Goal: Task Accomplishment & Management: Manage account settings

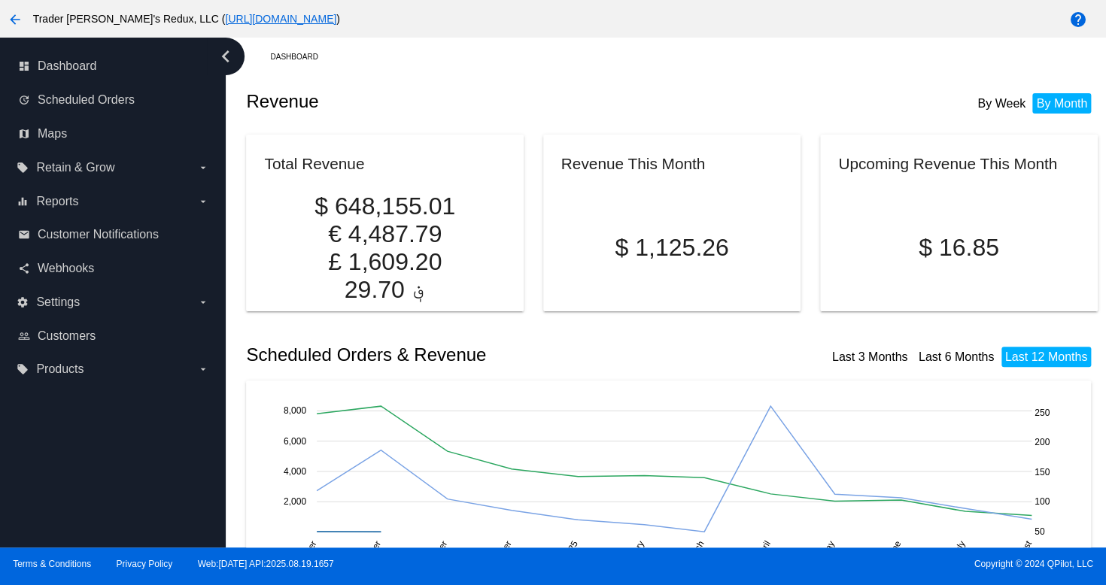
drag, startPoint x: 397, startPoint y: 76, endPoint x: 365, endPoint y: 87, distance: 34.3
click at [397, 76] on div "Revenue By Week By Month" at bounding box center [671, 101] width 851 height 51
click at [99, 68] on link "dashboard Dashboard" at bounding box center [113, 66] width 191 height 24
click at [1076, 512] on icon "September September October October November November December [DATE] 2025 Febr…" at bounding box center [677, 493] width 827 height 188
click at [45, 244] on link "email Customer Notifications" at bounding box center [113, 235] width 191 height 24
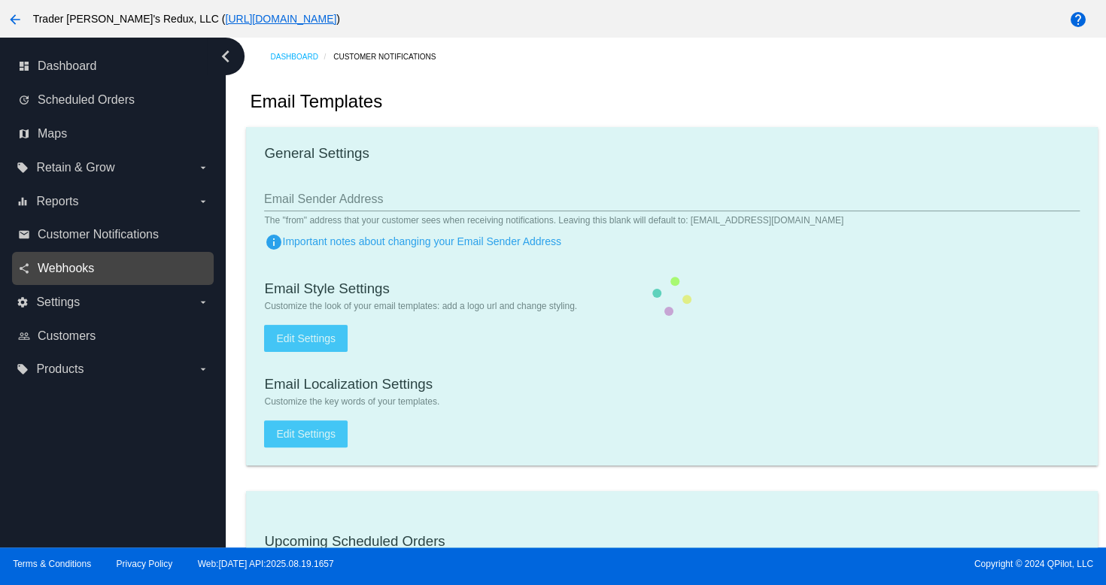
click at [69, 272] on span "Webhooks" at bounding box center [66, 269] width 56 height 14
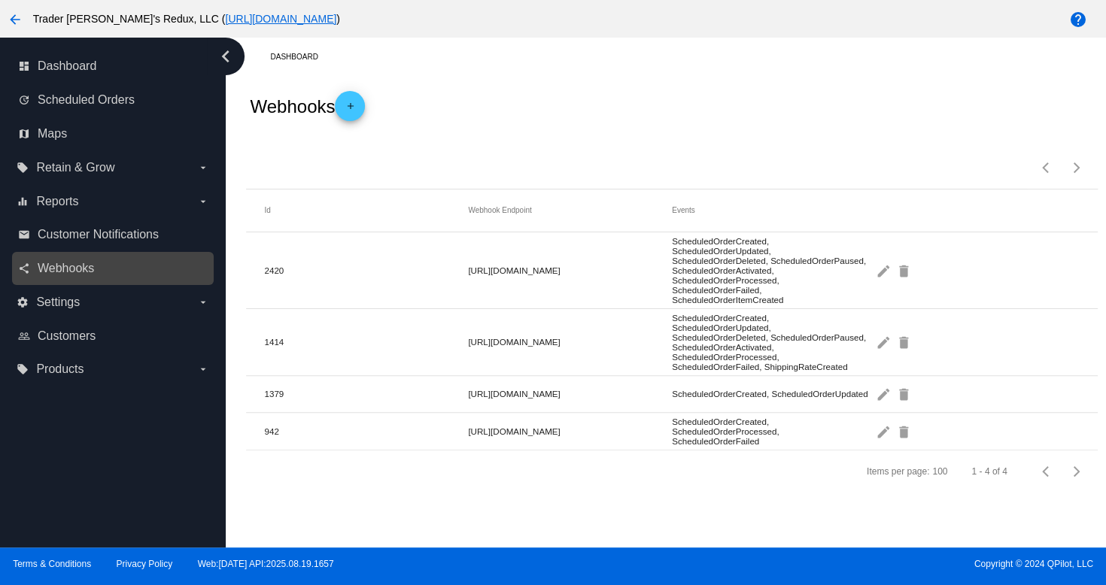
click at [116, 259] on link "share Webhooks" at bounding box center [113, 269] width 191 height 24
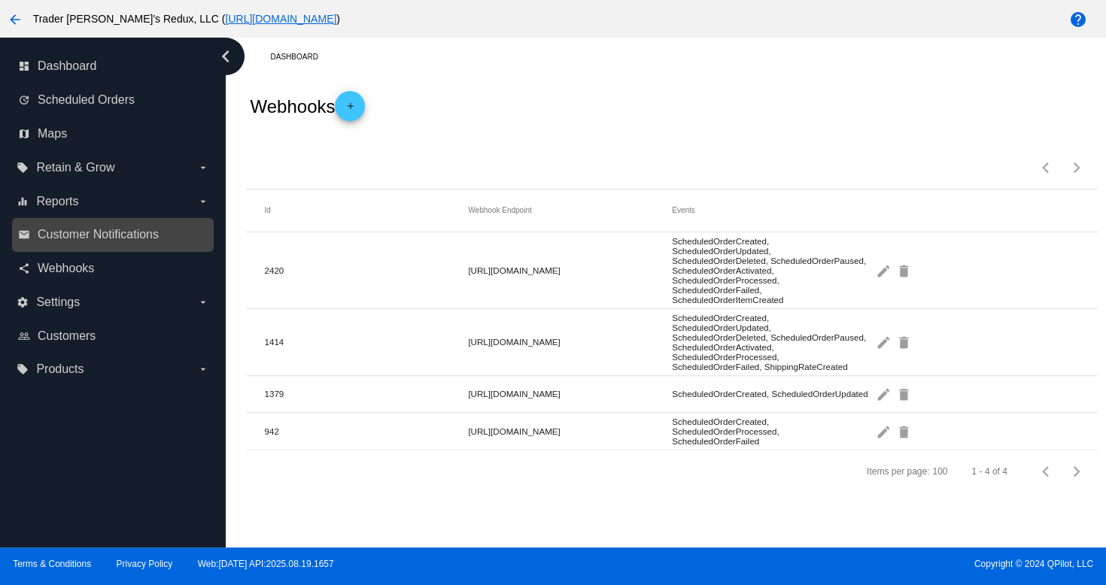
click at [98, 244] on link "email Customer Notifications" at bounding box center [113, 235] width 191 height 24
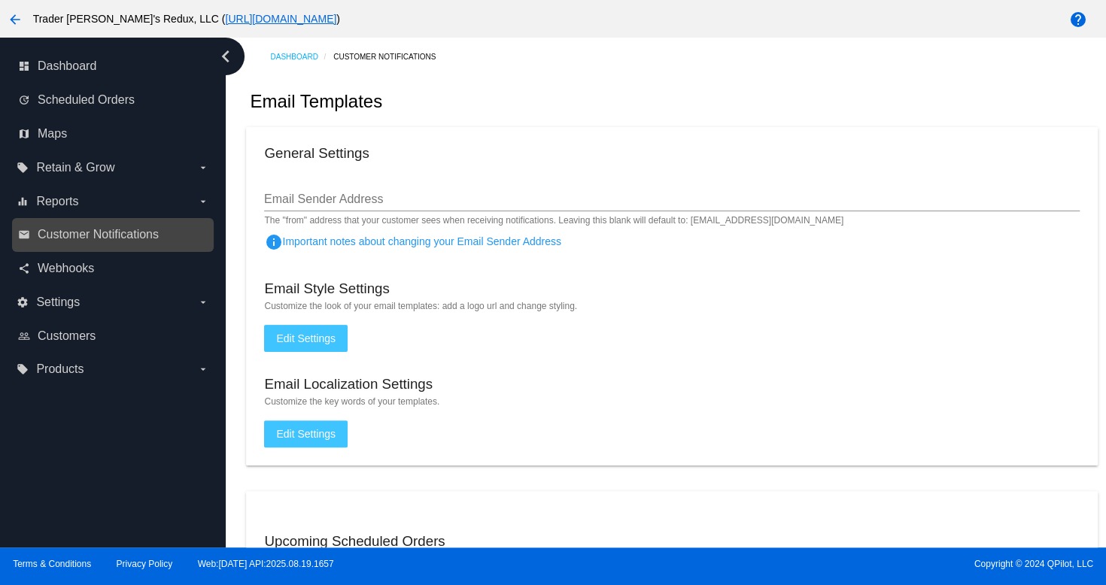
checkbox input "true"
type input "1"
checkbox input "true"
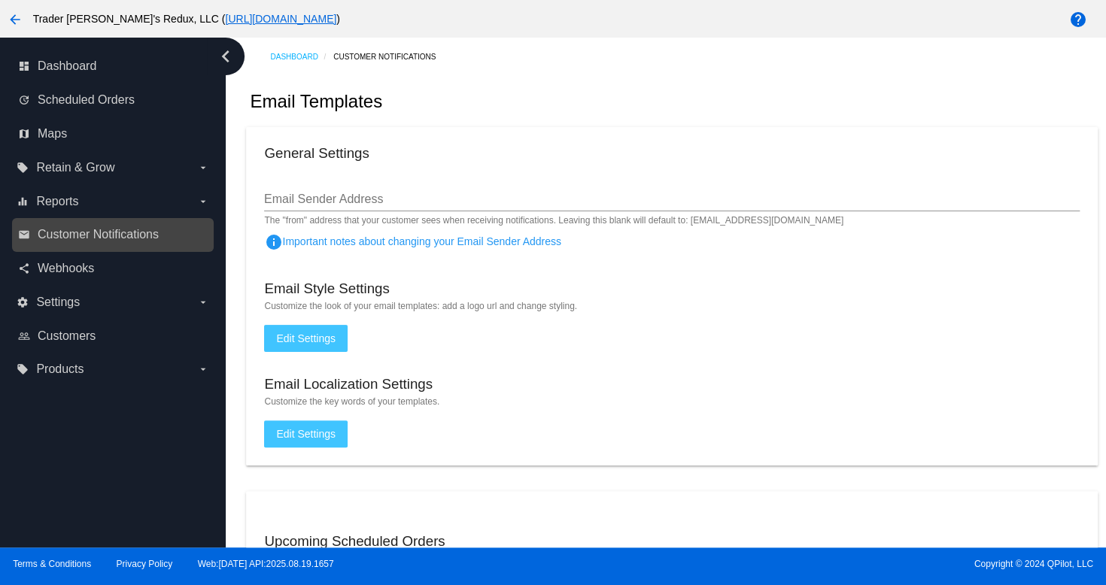
checkbox input "true"
type input "[EMAIL_ADDRESS][DOMAIN_NAME]"
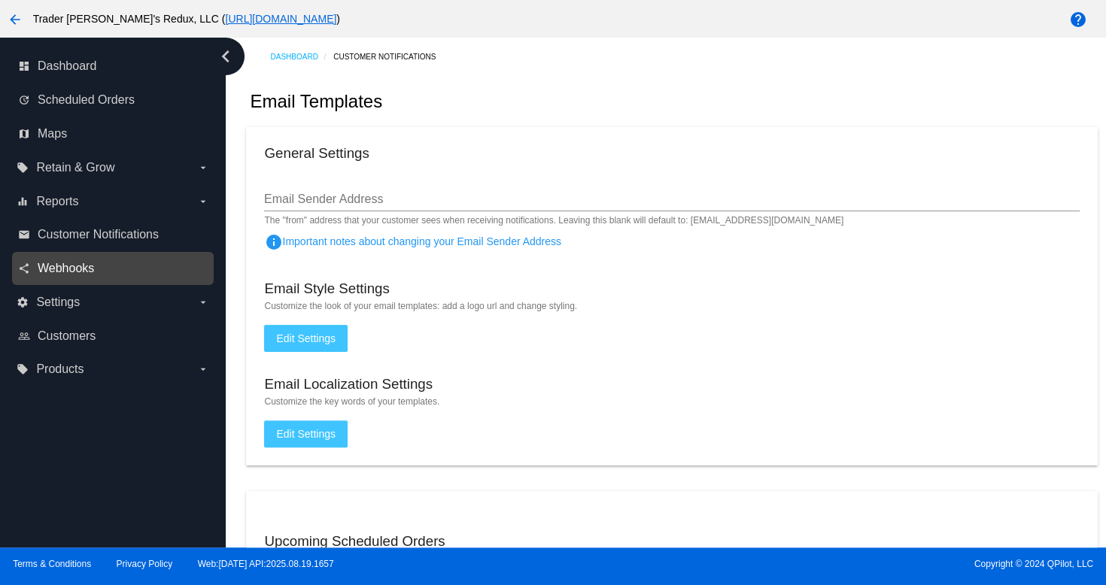
click at [81, 265] on span "Webhooks" at bounding box center [66, 269] width 56 height 14
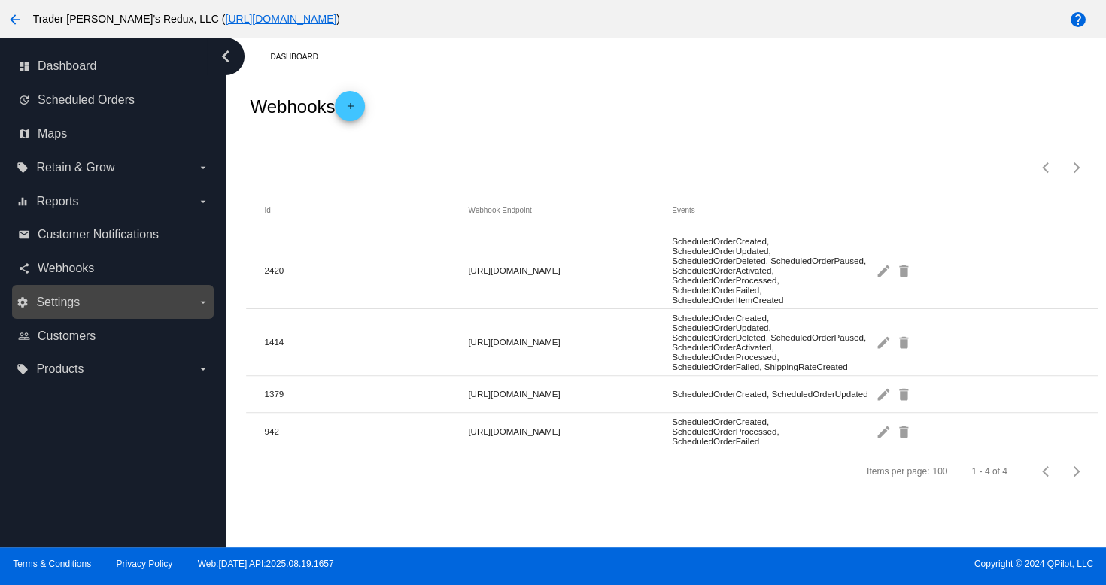
click at [41, 300] on span "Settings" at bounding box center [58, 303] width 44 height 14
click at [0, 0] on input "settings Settings arrow_drop_down" at bounding box center [0, 0] width 0 height 0
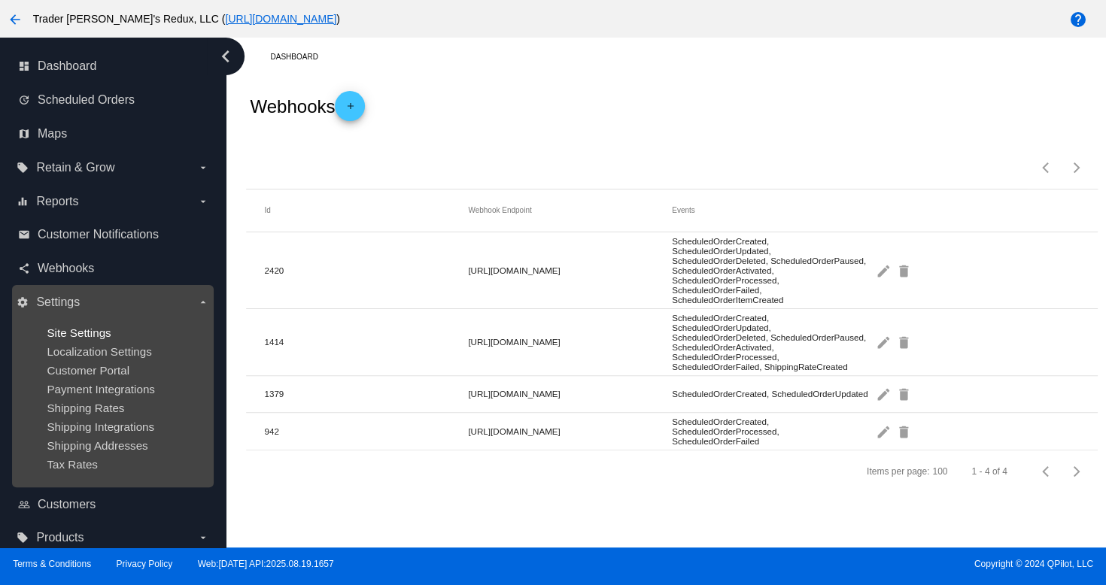
click at [67, 329] on span "Site Settings" at bounding box center [79, 332] width 64 height 13
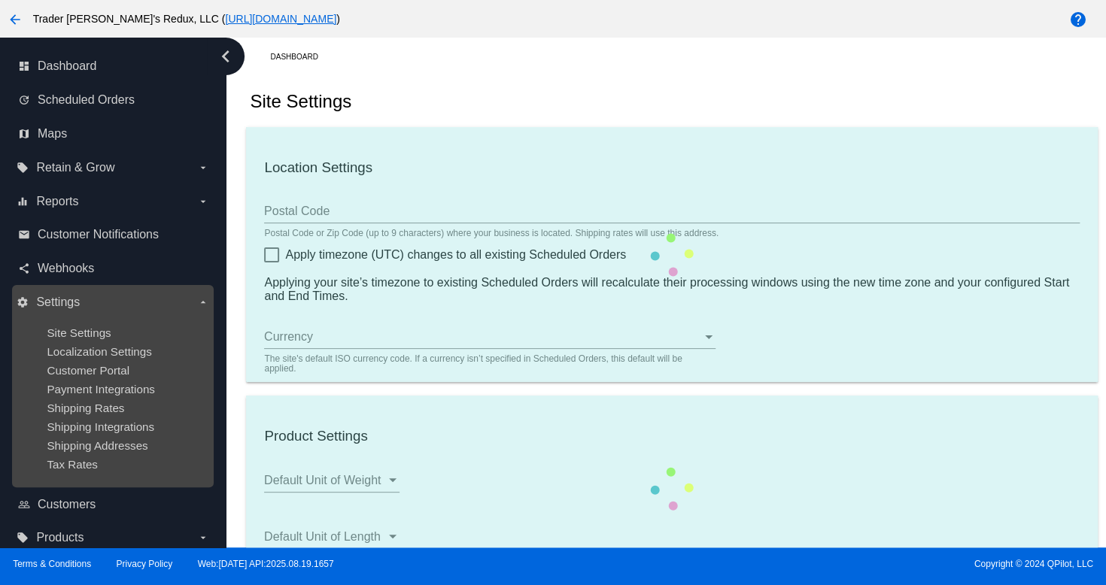
click at [140, 369] on div "Customer Portal" at bounding box center [125, 370] width 156 height 13
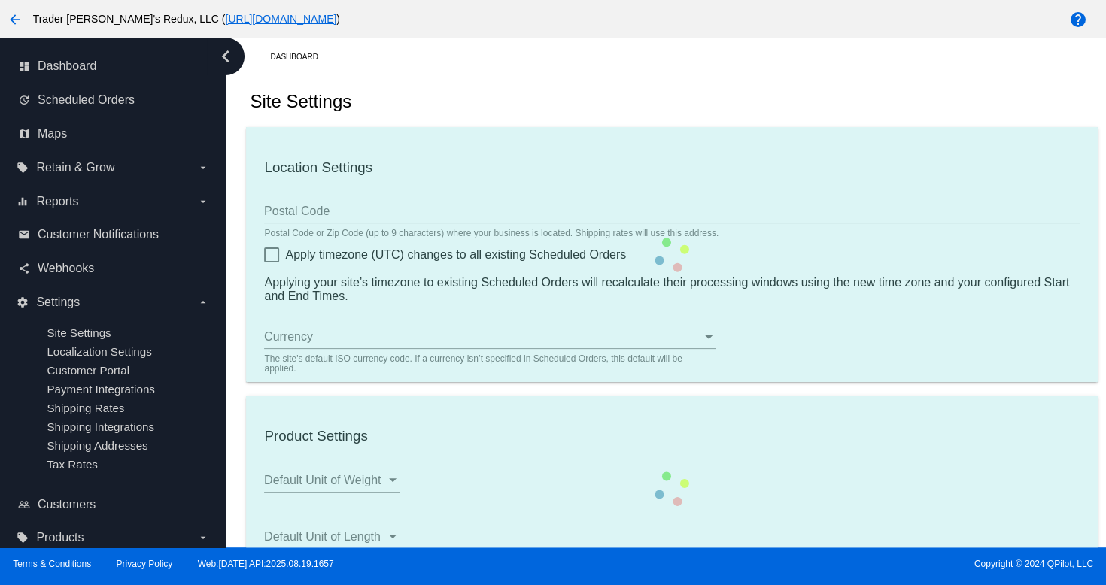
type input "80034"
checkbox input "true"
type input "09:00"
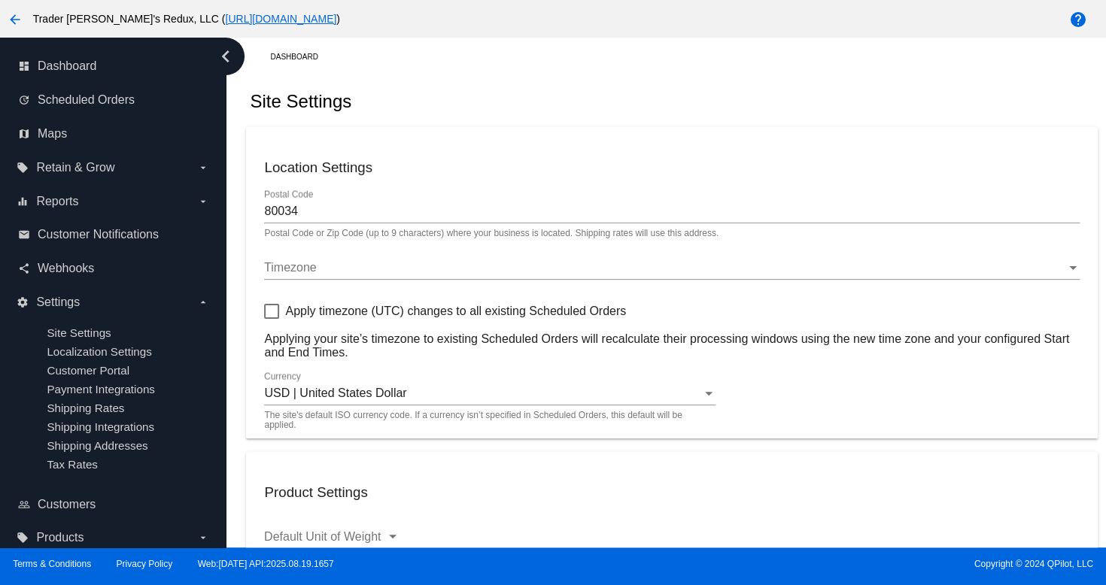
checkbox input "true"
click at [105, 256] on div "share Webhooks" at bounding box center [113, 269] width 202 height 34
click at [104, 244] on link "email Customer Notifications" at bounding box center [113, 235] width 191 height 24
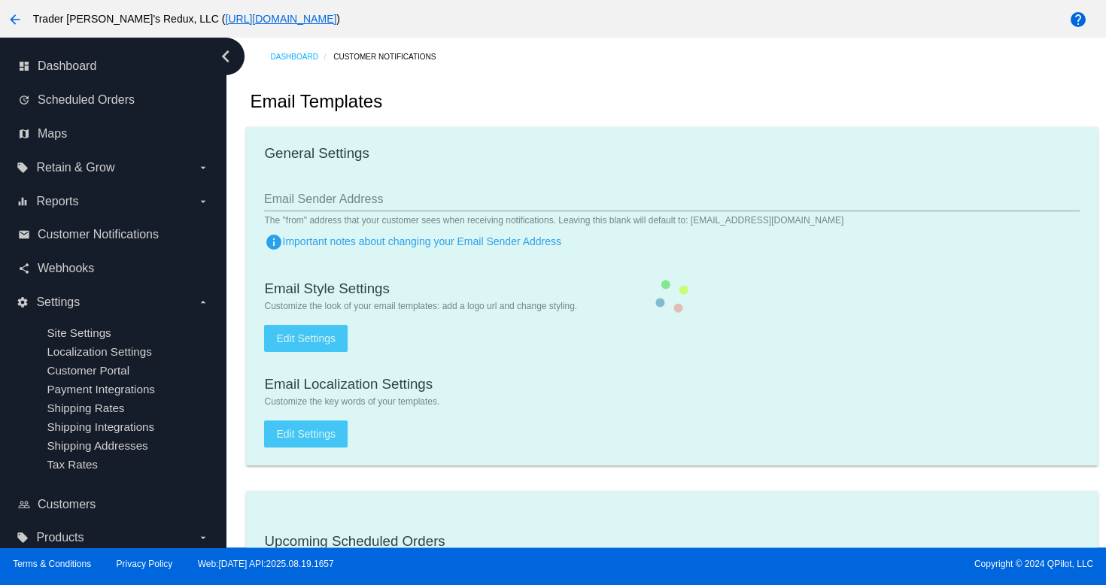
checkbox input "true"
type input "1"
checkbox input "true"
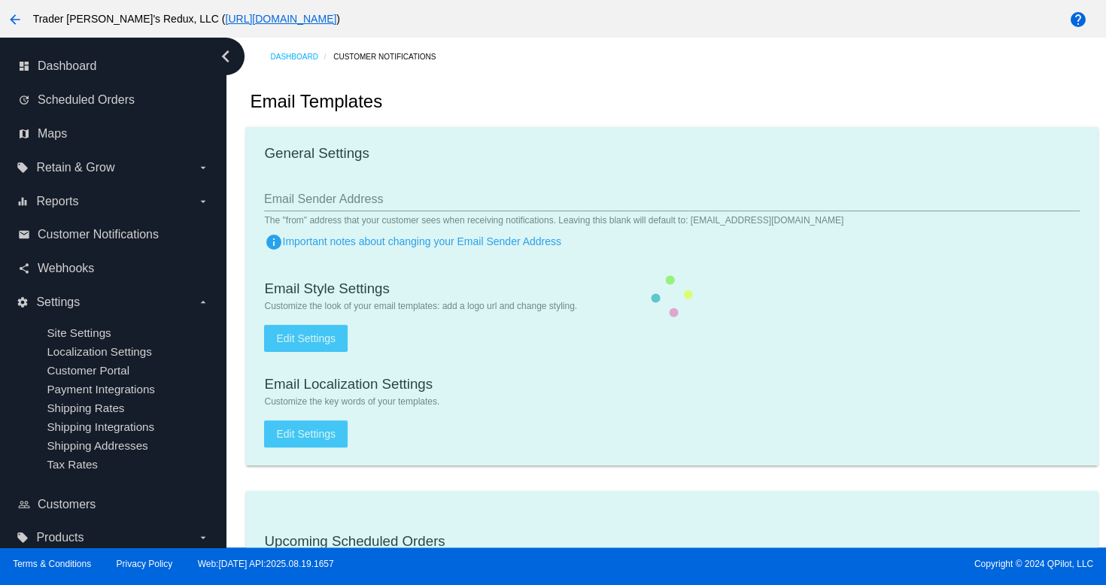
checkbox input "true"
type input "[EMAIL_ADDRESS][DOMAIN_NAME]"
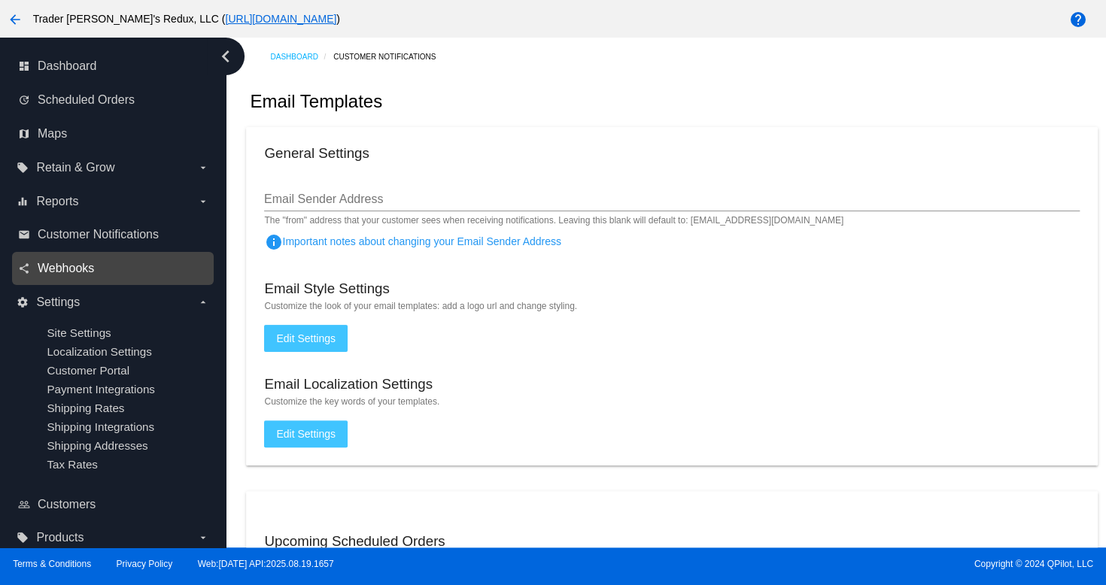
click at [87, 262] on span "Webhooks" at bounding box center [66, 269] width 56 height 14
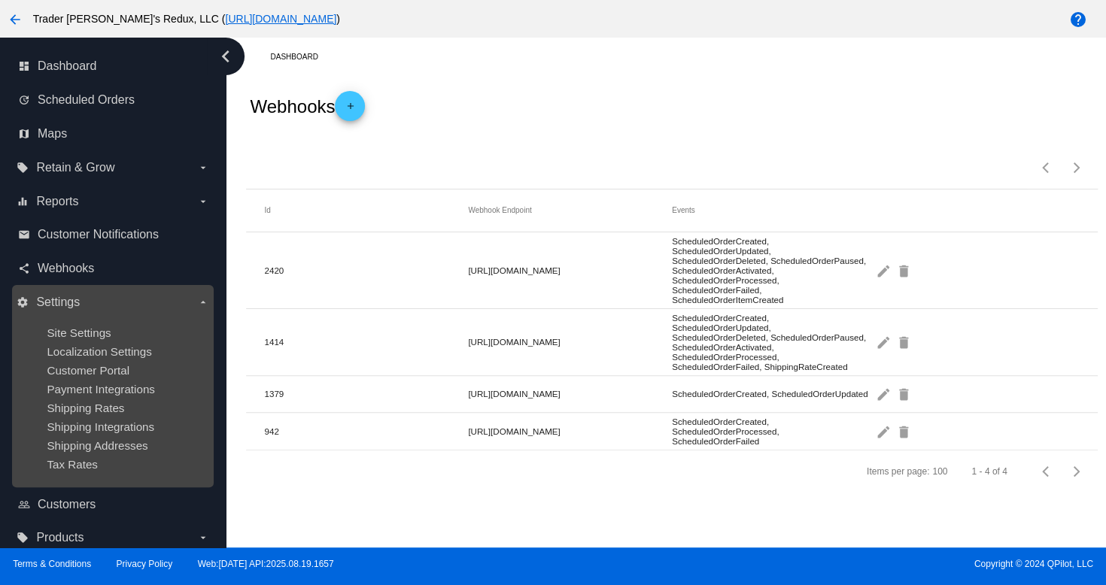
click at [47, 314] on label "settings Settings arrow_drop_down" at bounding box center [113, 302] width 192 height 24
click at [0, 0] on input "settings Settings arrow_drop_down" at bounding box center [0, 0] width 0 height 0
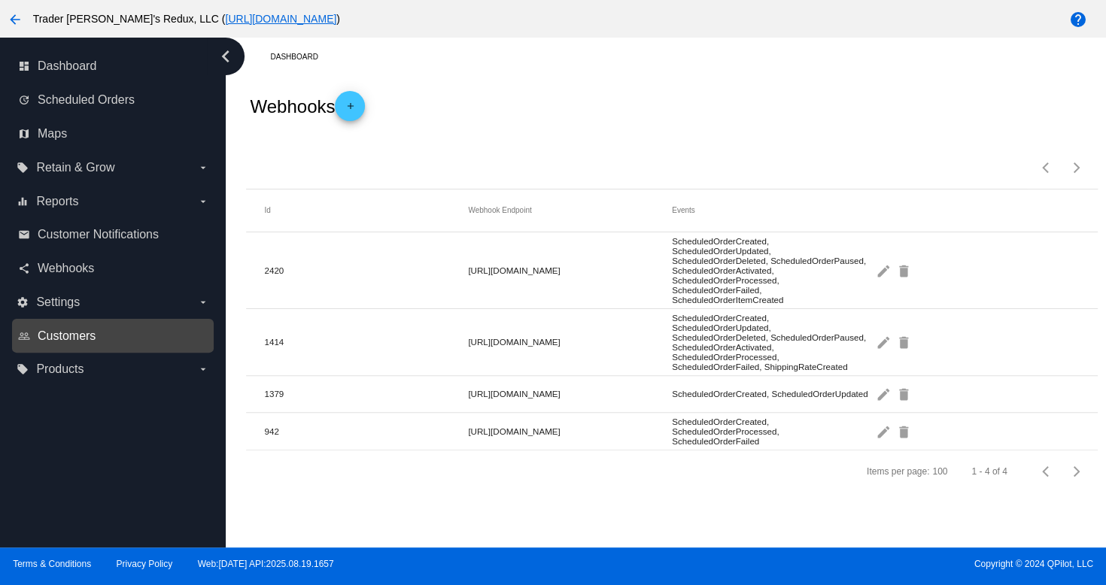
click at [66, 332] on span "Customers" at bounding box center [67, 336] width 58 height 14
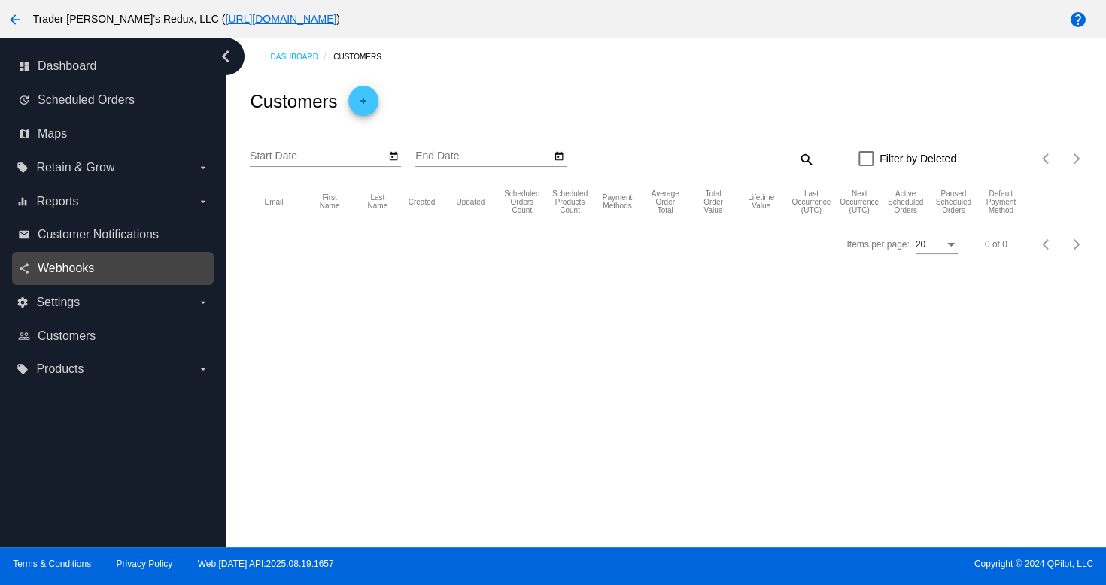
click at [66, 266] on span "Webhooks" at bounding box center [66, 269] width 56 height 14
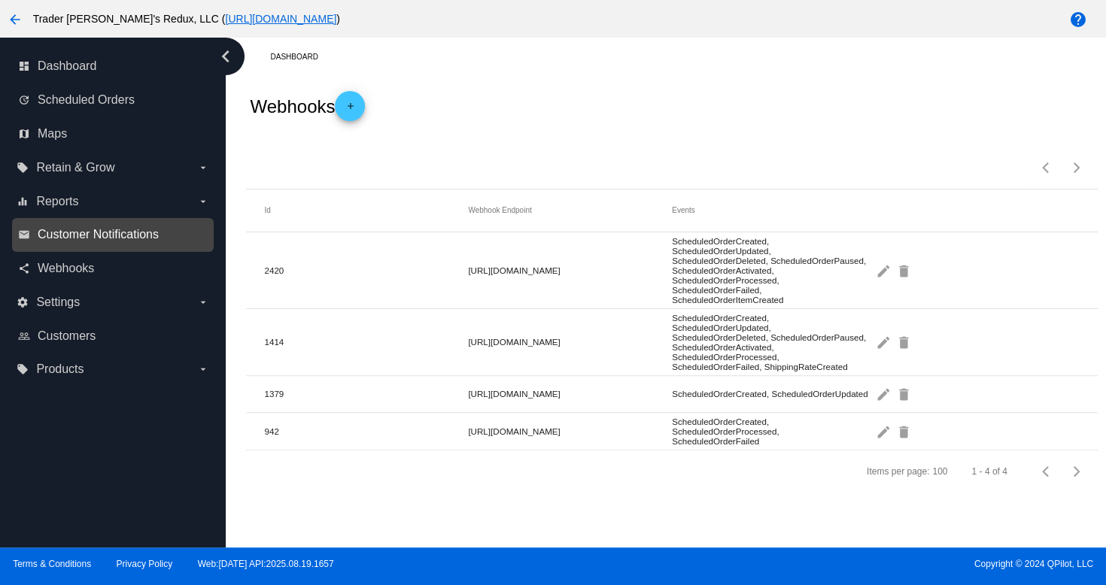
click at [68, 238] on span "Customer Notifications" at bounding box center [98, 235] width 121 height 14
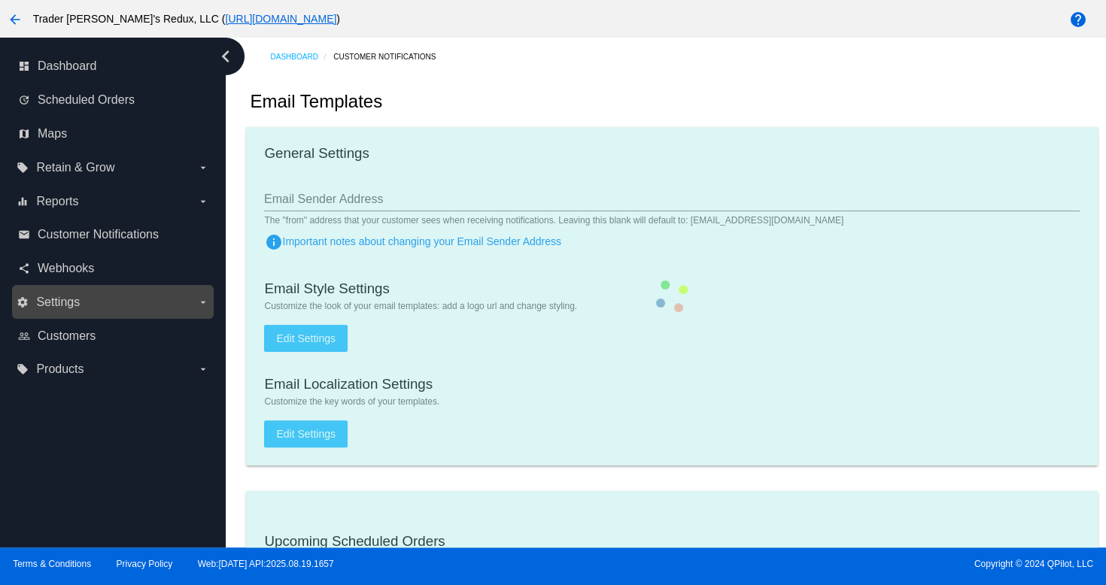
click at [80, 305] on label "settings Settings arrow_drop_down" at bounding box center [113, 302] width 192 height 24
click at [0, 0] on input "settings Settings arrow_drop_down" at bounding box center [0, 0] width 0 height 0
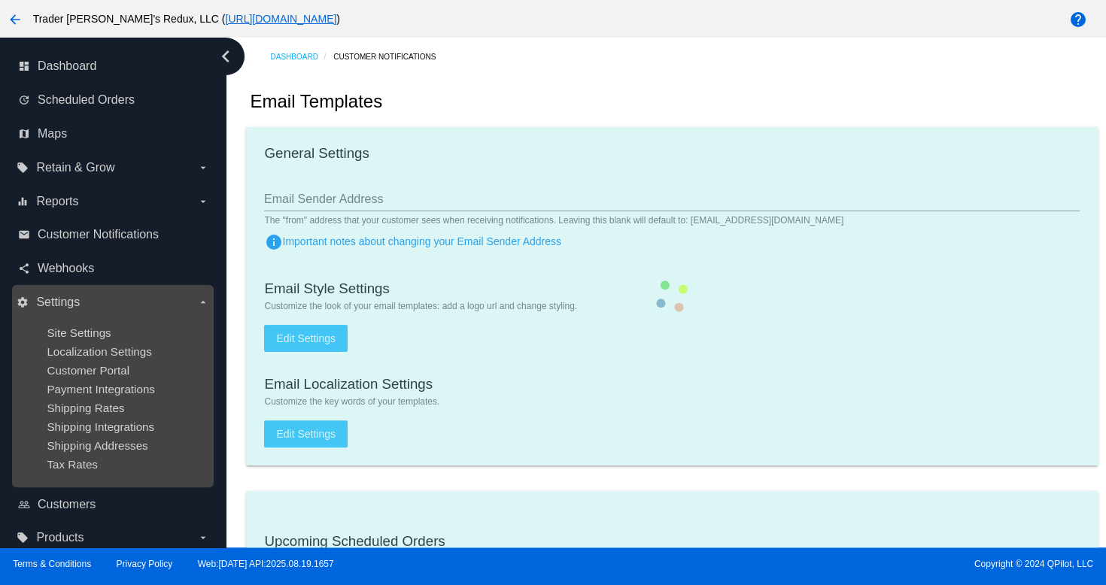
checkbox input "true"
type input "1"
checkbox input "true"
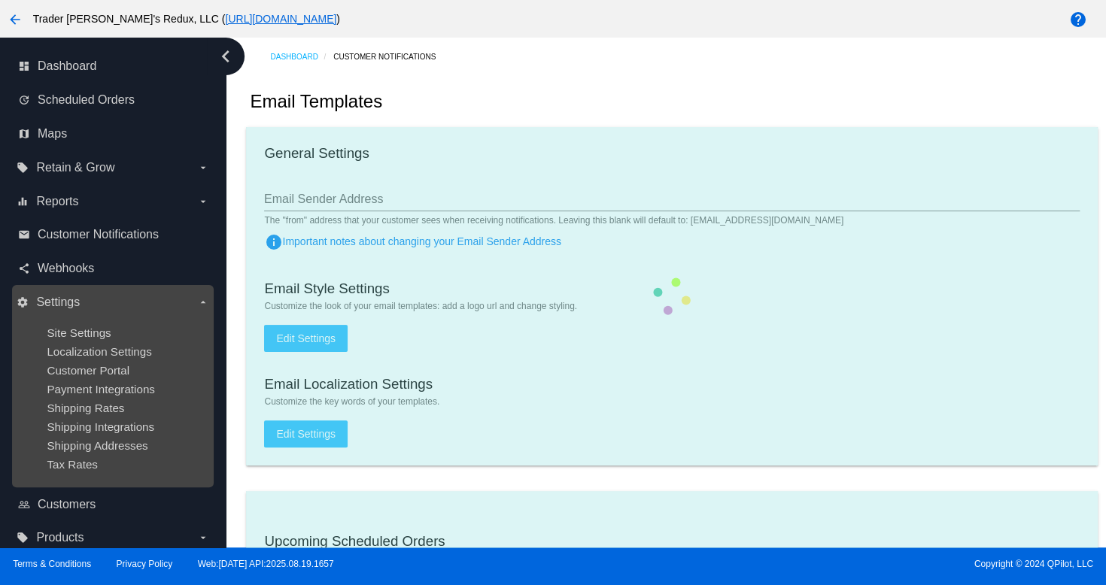
checkbox input "true"
type input "[EMAIL_ADDRESS][DOMAIN_NAME]"
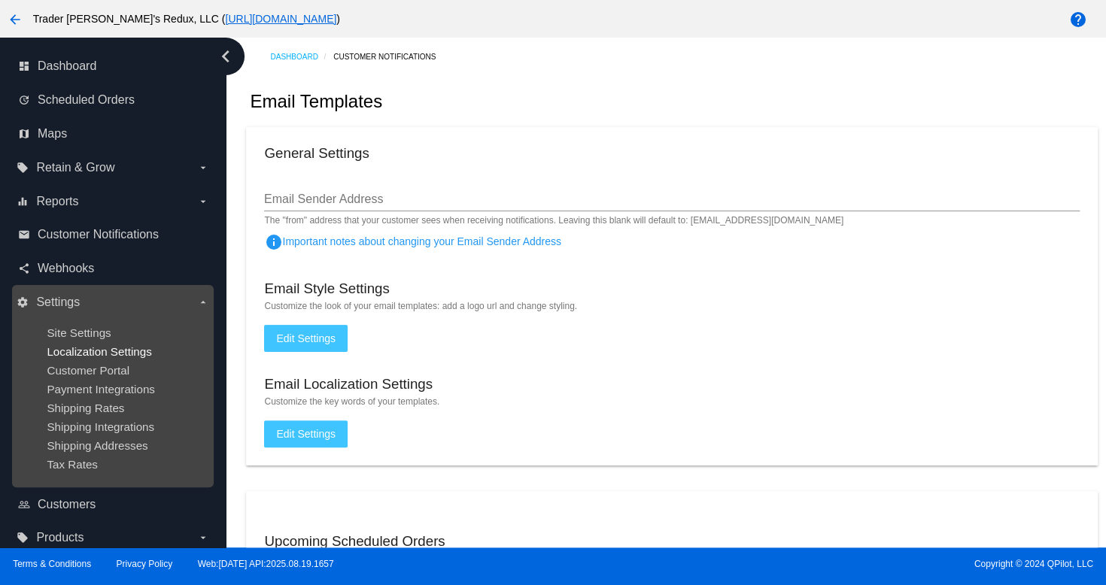
click at [116, 356] on span "Localization Settings" at bounding box center [99, 351] width 105 height 13
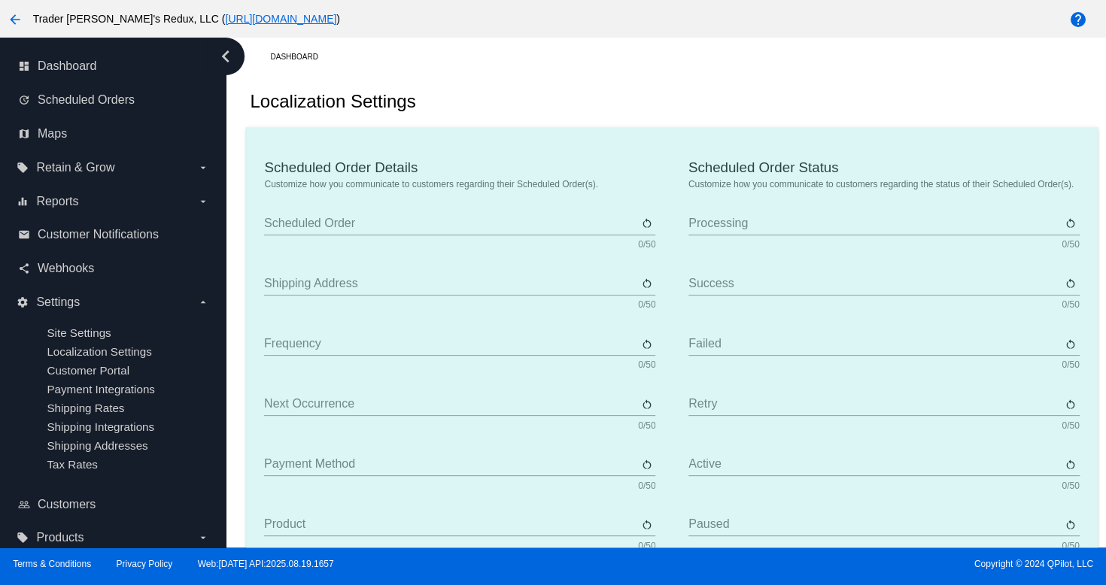
type input "Scheduled Order"
type input "Shipping address"
type input "Frequency"
type input "Next occurrence"
type input "Payment method"
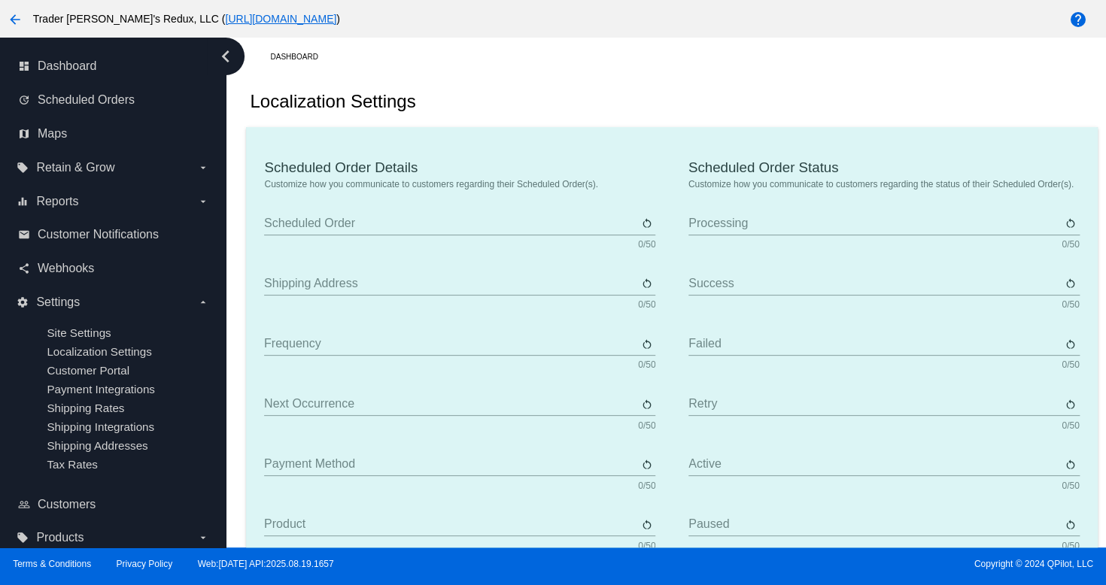
type input "Product"
type input "Quantity"
type input "Price"
type input "Out of stock"
type input "Subtotal"
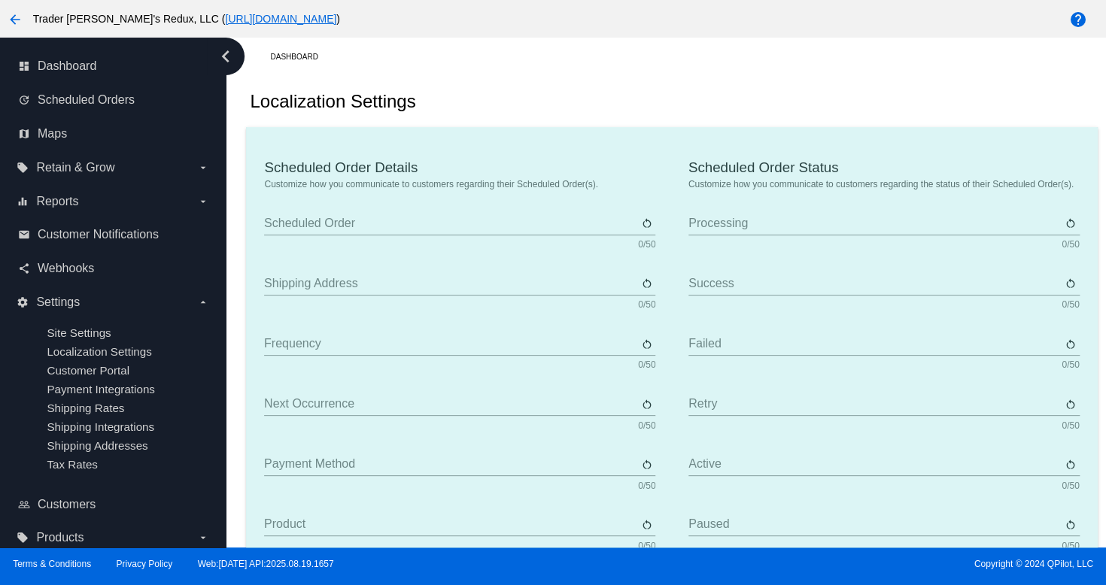
type input "Shipping"
type input "Tax"
type input "TBD"
type input "Total"
type input "No payment method"
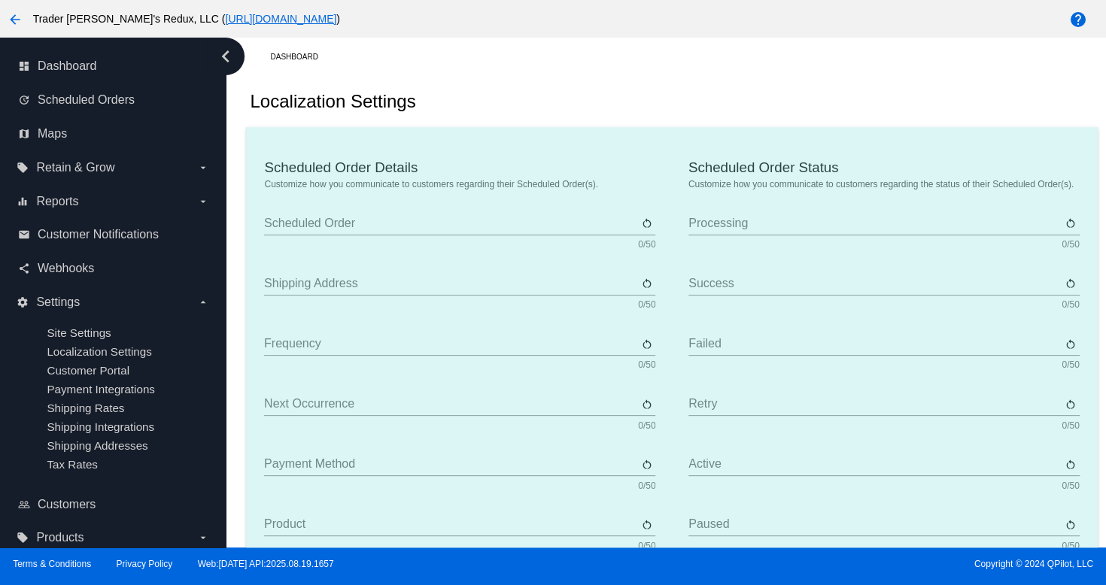
type input "Subscribe"
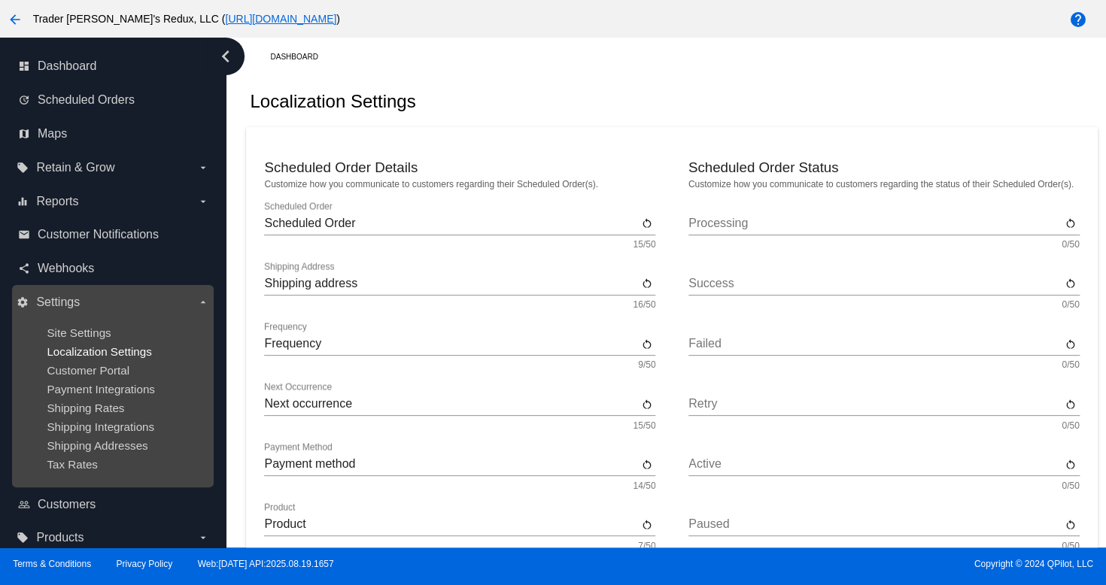
click at [100, 355] on span "Localization Settings" at bounding box center [99, 351] width 105 height 13
click at [60, 336] on span "Site Settings" at bounding box center [79, 332] width 64 height 13
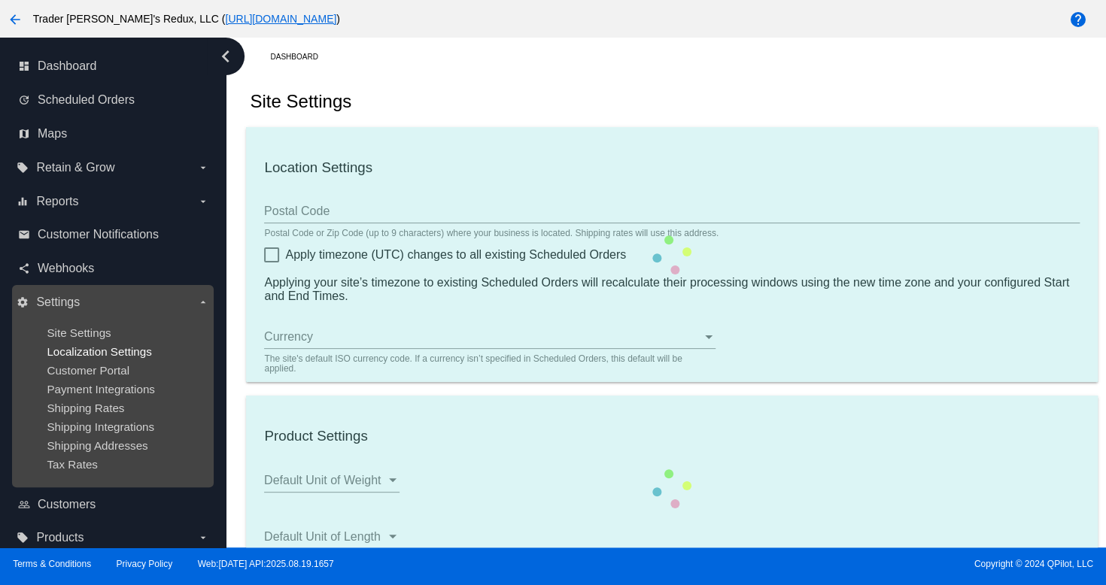
click at [59, 358] on span "Localization Settings" at bounding box center [99, 351] width 105 height 13
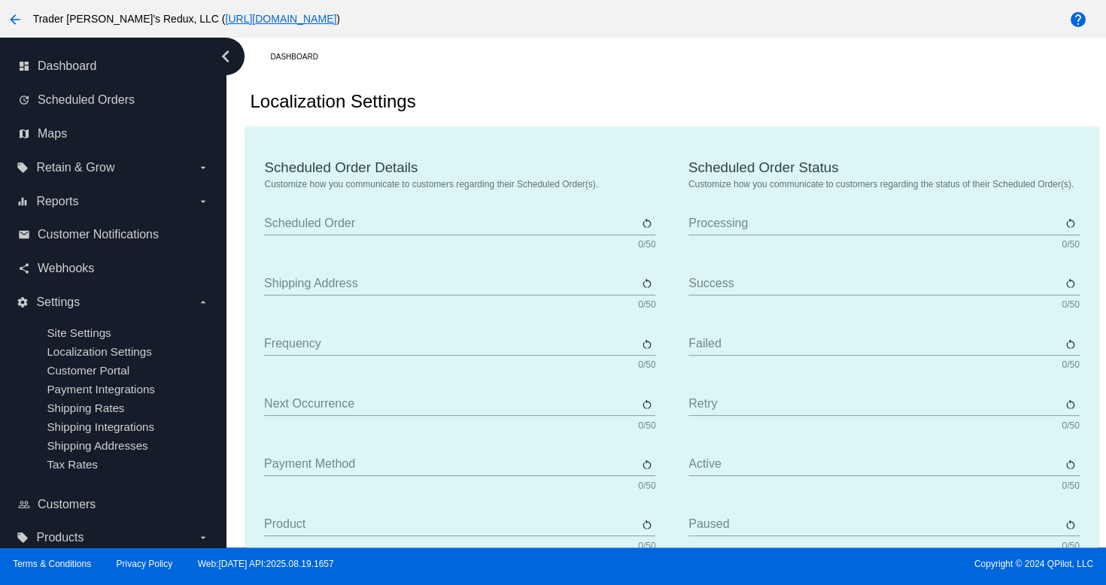
type input "Scheduled Order"
type input "Shipping address"
type input "Frequency"
type input "Next occurrence"
type input "Payment method"
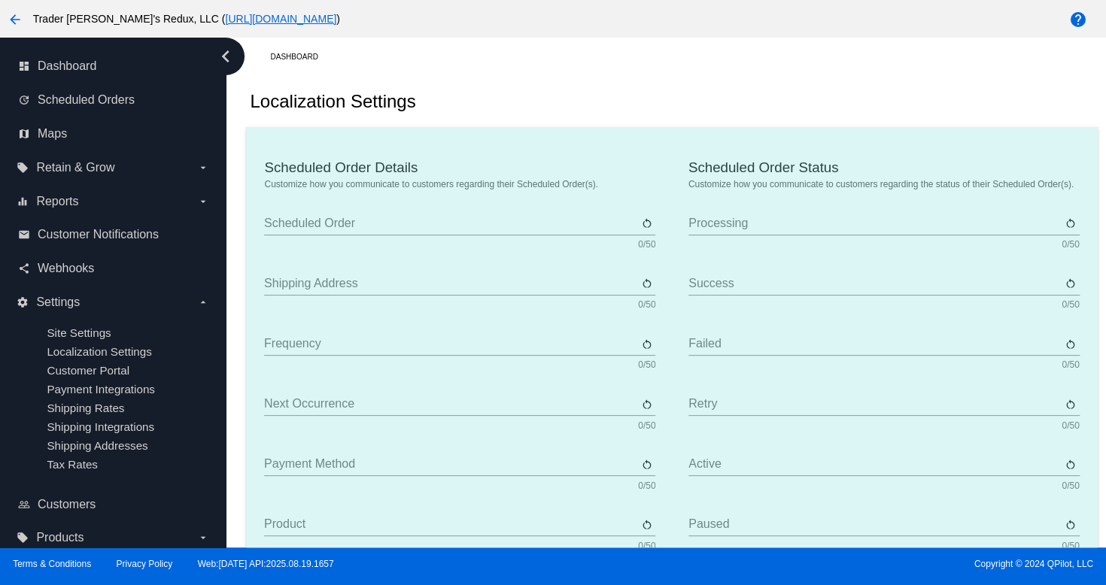
type input "Product"
type input "Quantity"
type input "Price"
type input "Out of stock"
type input "Subtotal"
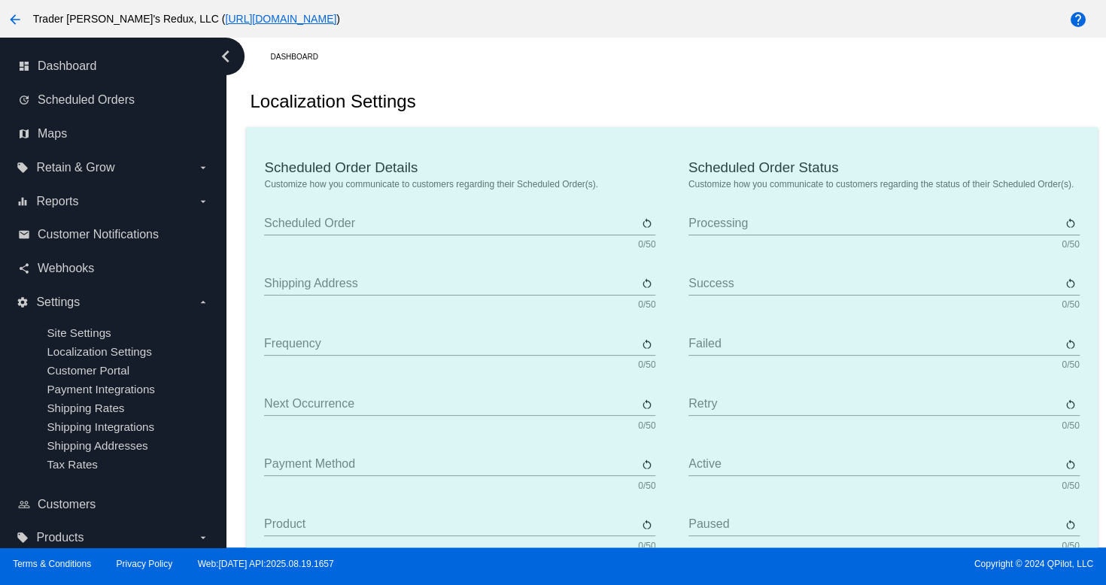
type input "Shipping"
type input "Tax"
type input "TBD"
type input "Total"
type input "No payment method"
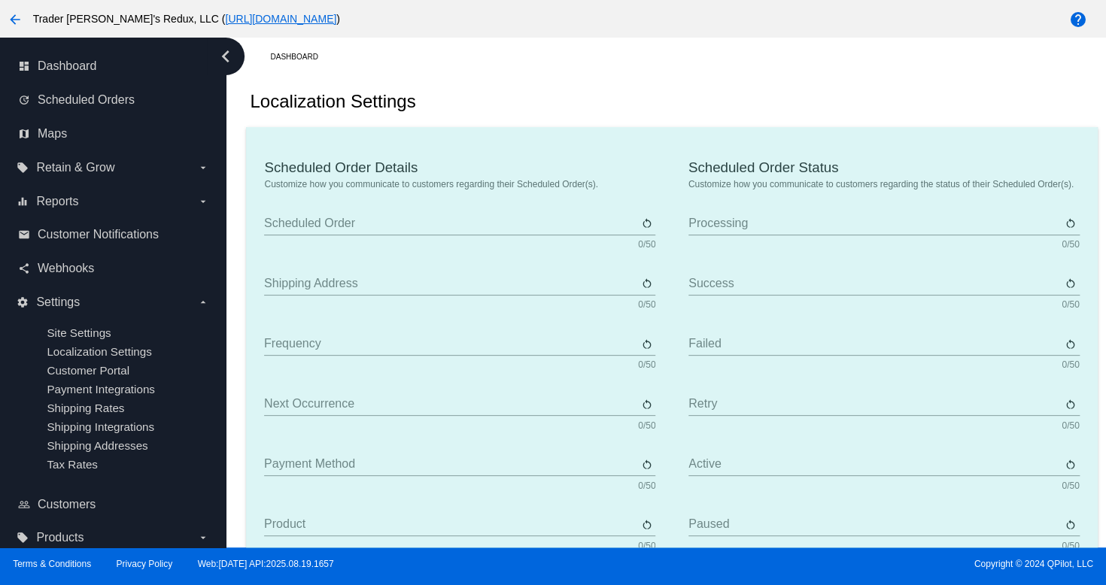
type input "Subscribe"
